Goal: Information Seeking & Learning: Compare options

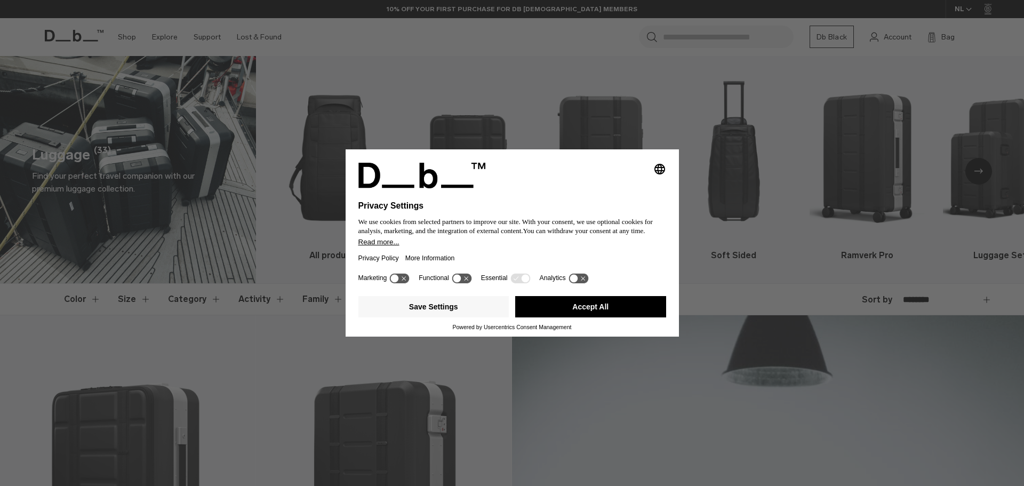
click at [552, 305] on button "Accept All" at bounding box center [590, 306] width 151 height 21
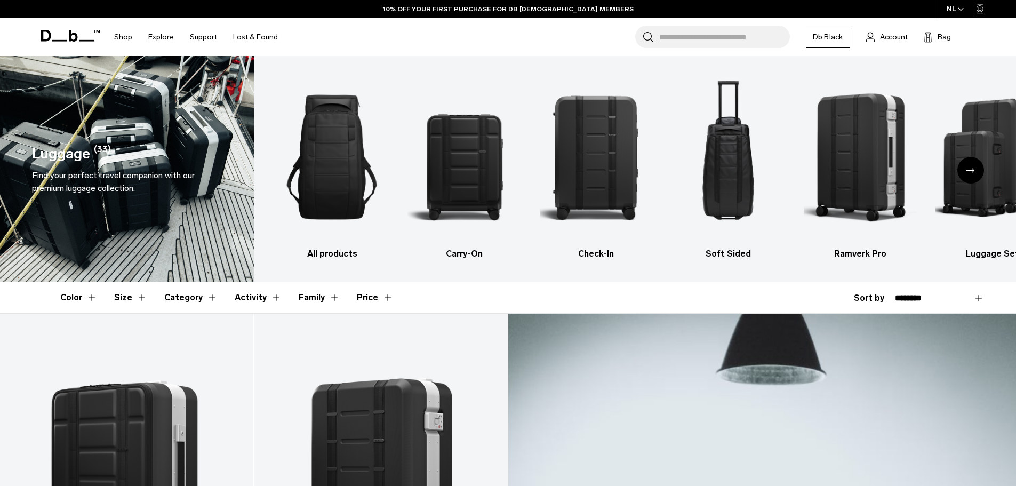
click at [131, 297] on button "Size" at bounding box center [130, 297] width 33 height 31
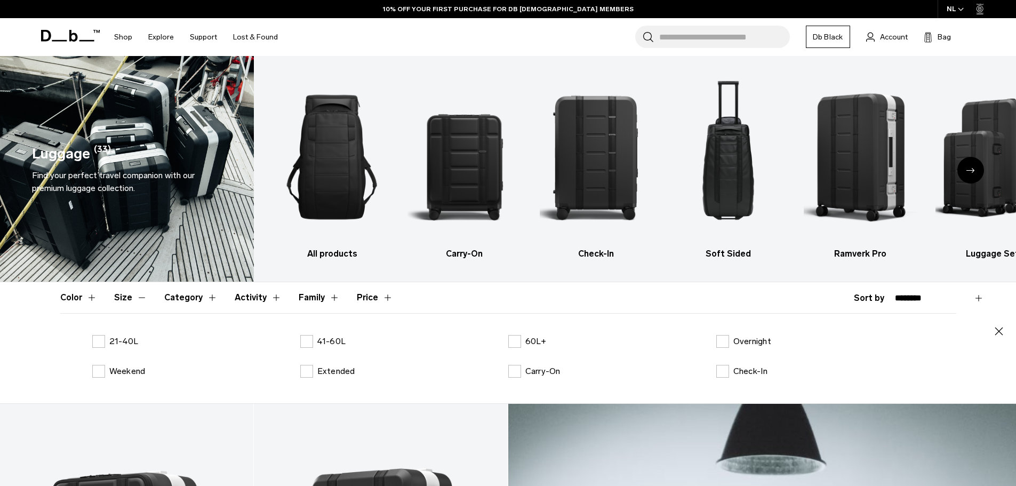
click at [96, 341] on label "21-40L" at bounding box center [115, 341] width 46 height 13
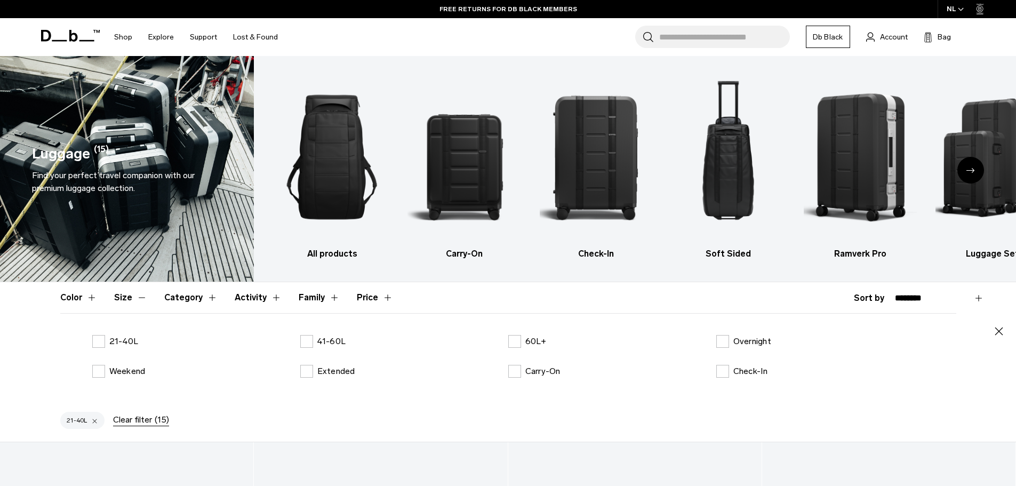
click at [196, 296] on button "Category" at bounding box center [190, 297] width 53 height 31
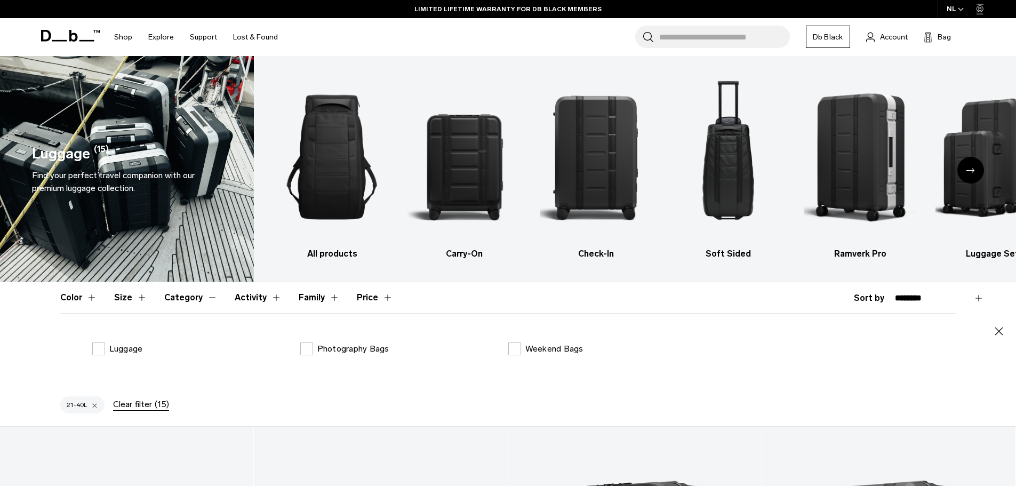
click at [518, 350] on label "Weekend Bags" at bounding box center [545, 348] width 75 height 13
click at [58, 35] on icon at bounding box center [70, 36] width 59 height 12
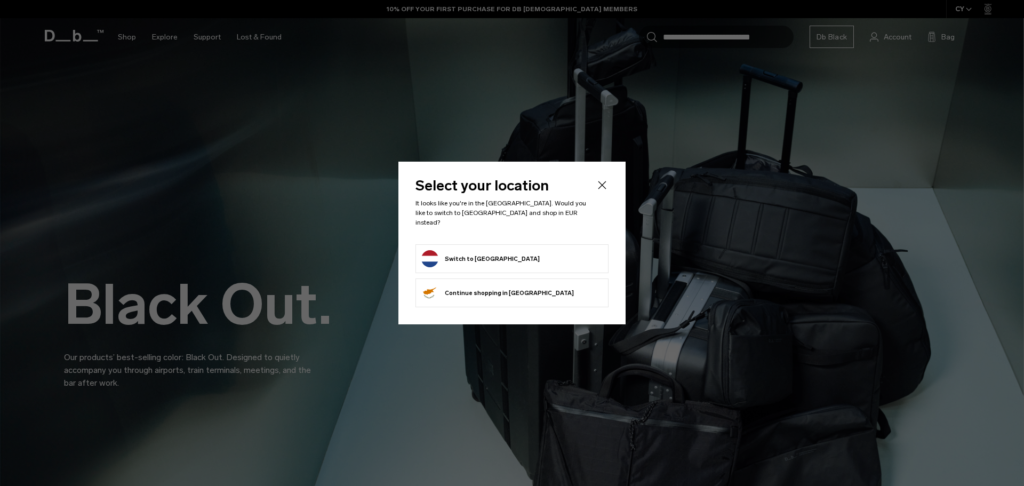
click at [500, 254] on button "Switch to Netherlands" at bounding box center [480, 258] width 118 height 17
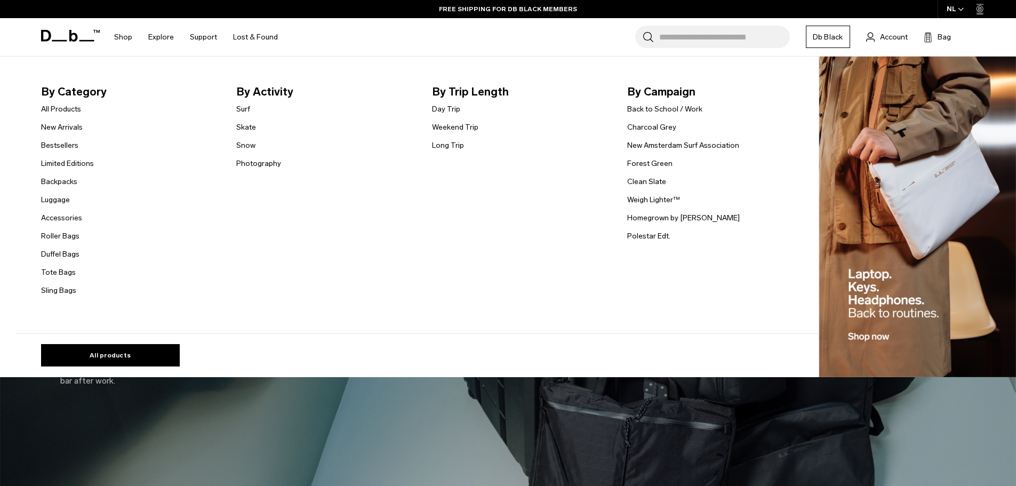
click at [54, 182] on link "Backpacks" at bounding box center [59, 181] width 36 height 11
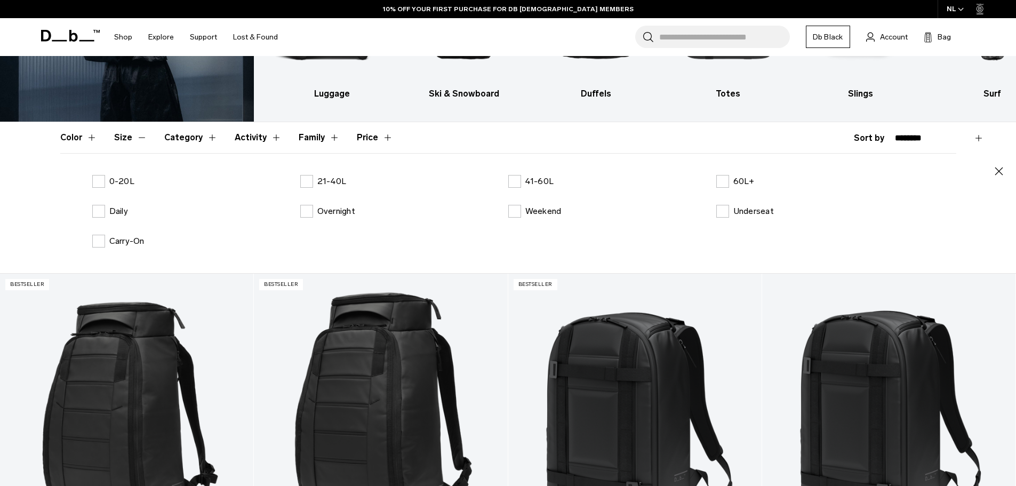
click at [100, 182] on label "0-20L" at bounding box center [113, 181] width 42 height 13
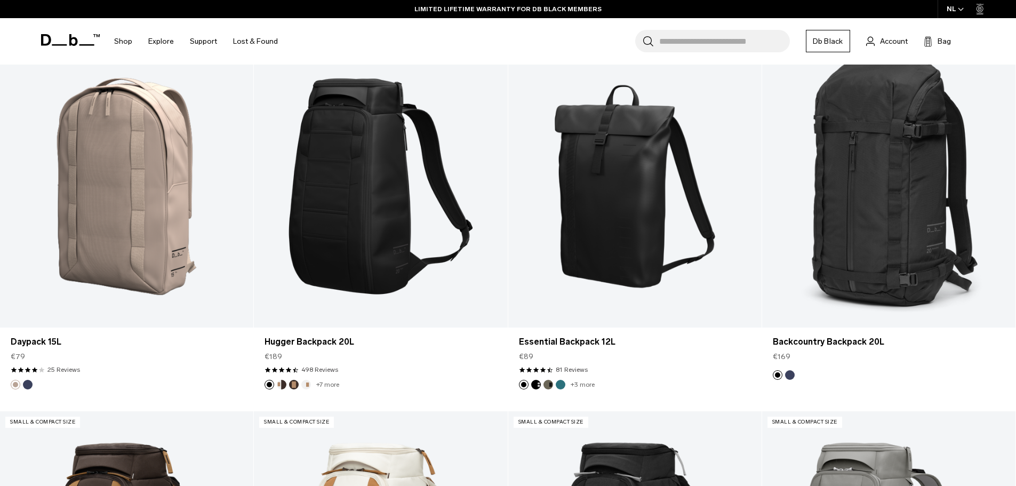
scroll to position [1866, 0]
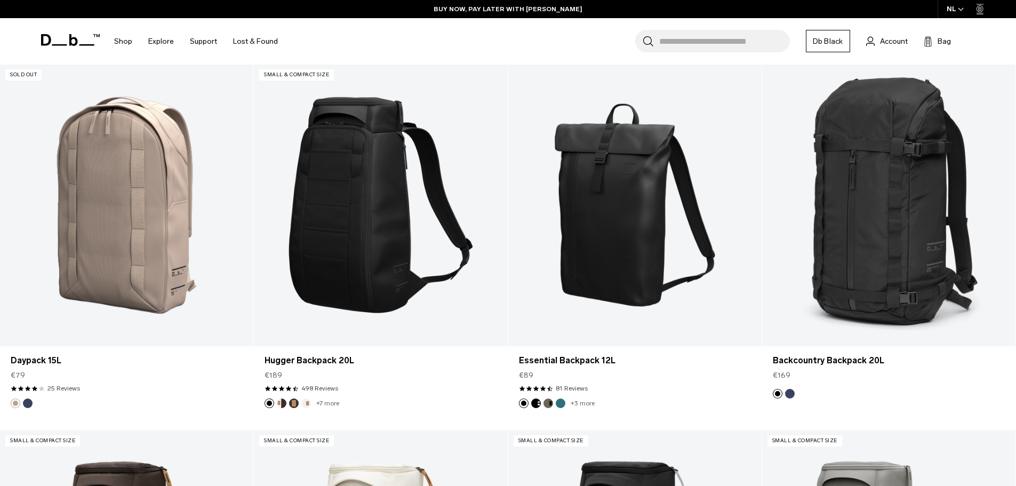
click at [27, 403] on button "Blue Hour" at bounding box center [28, 403] width 10 height 10
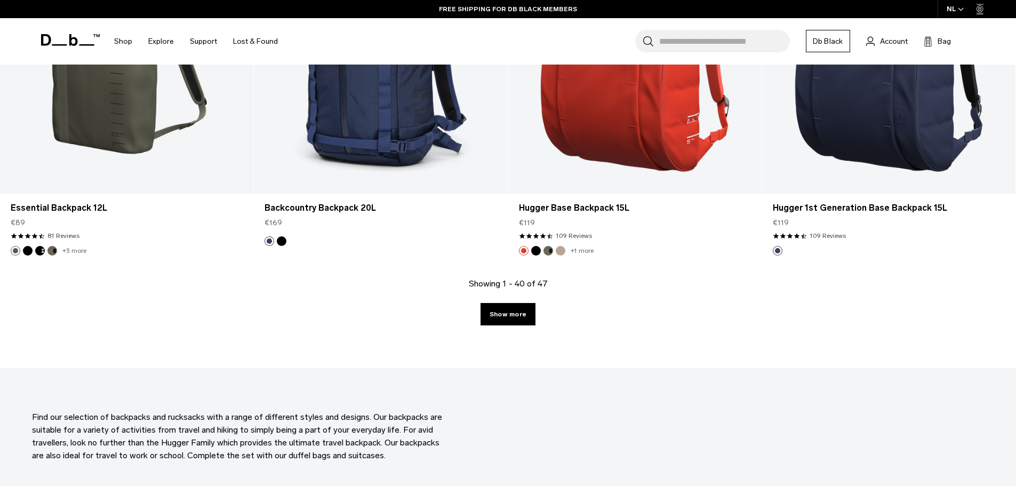
scroll to position [3719, 0]
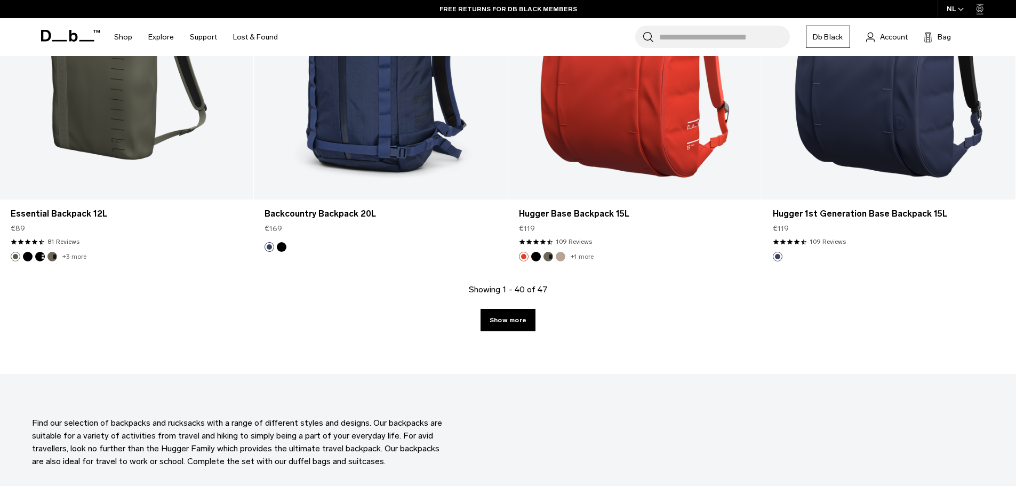
click at [520, 311] on link "Show more" at bounding box center [507, 320] width 55 height 22
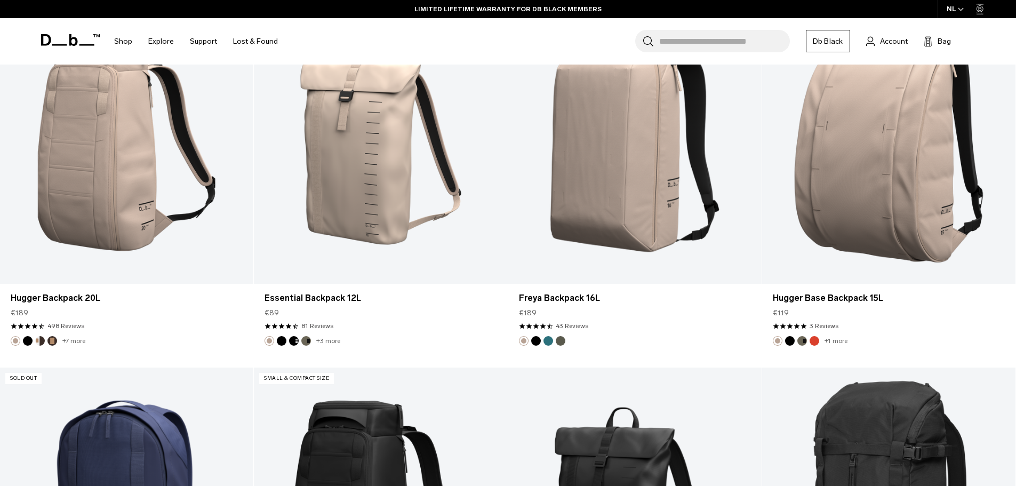
scroll to position [1706, 0]
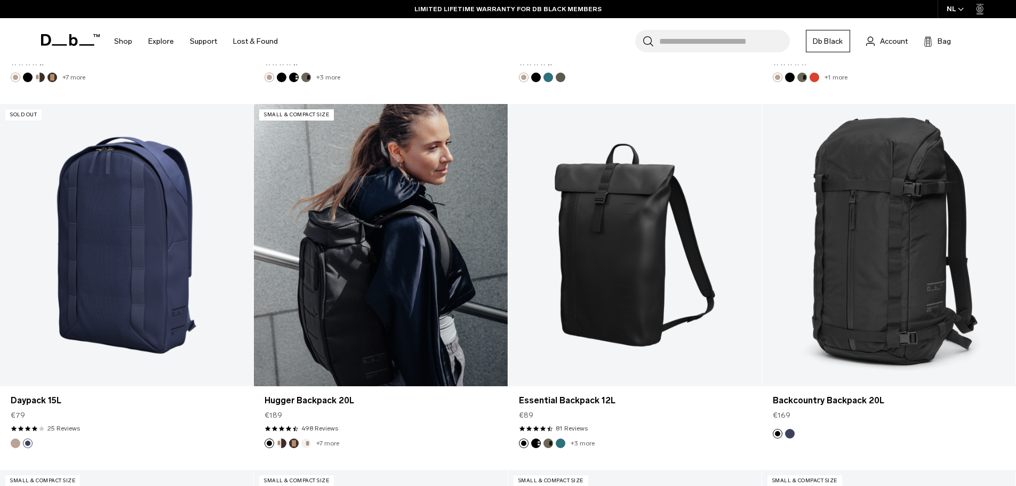
click at [382, 271] on link "Hugger Backpack 20L" at bounding box center [380, 245] width 253 height 282
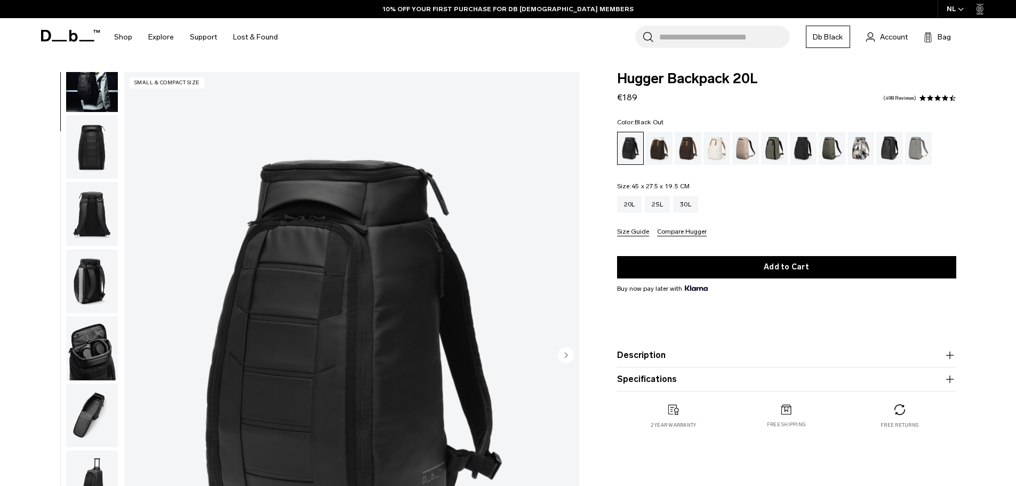
scroll to position [101, 0]
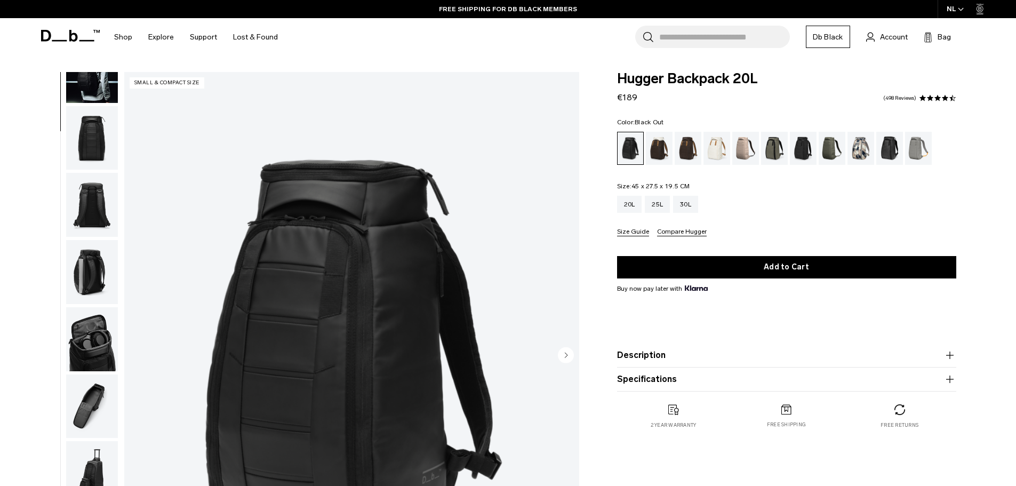
click at [89, 416] on img "button" at bounding box center [92, 406] width 52 height 64
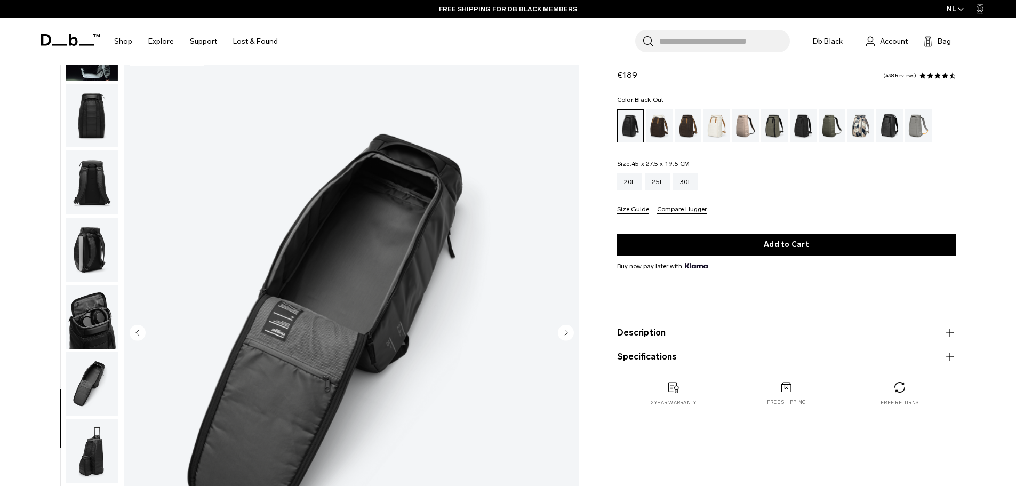
scroll to position [0, 0]
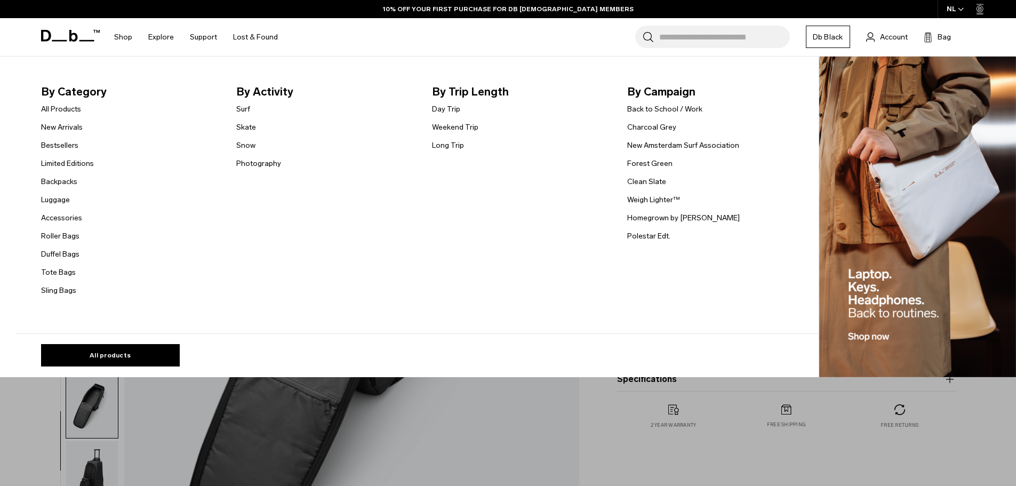
click at [70, 149] on link "Bestsellers" at bounding box center [59, 145] width 37 height 11
